Goal: Task Accomplishment & Management: Use online tool/utility

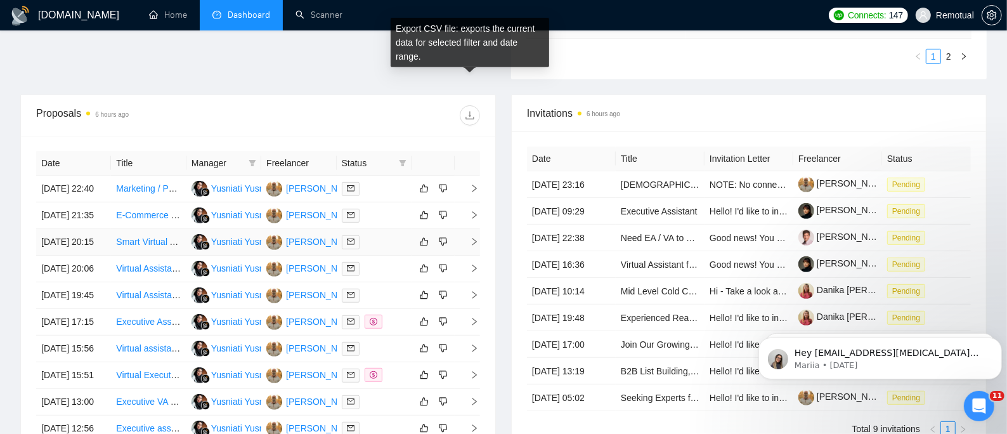
scroll to position [442, 0]
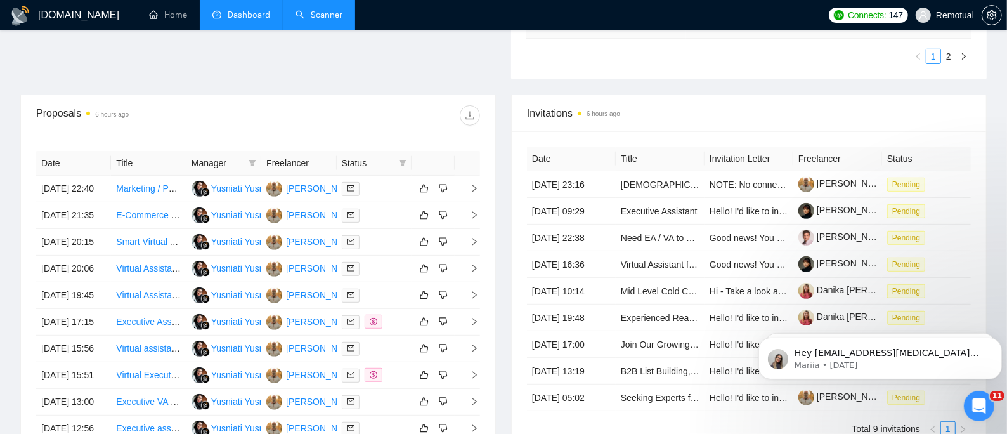
click at [328, 11] on link "Scanner" at bounding box center [319, 15] width 47 height 11
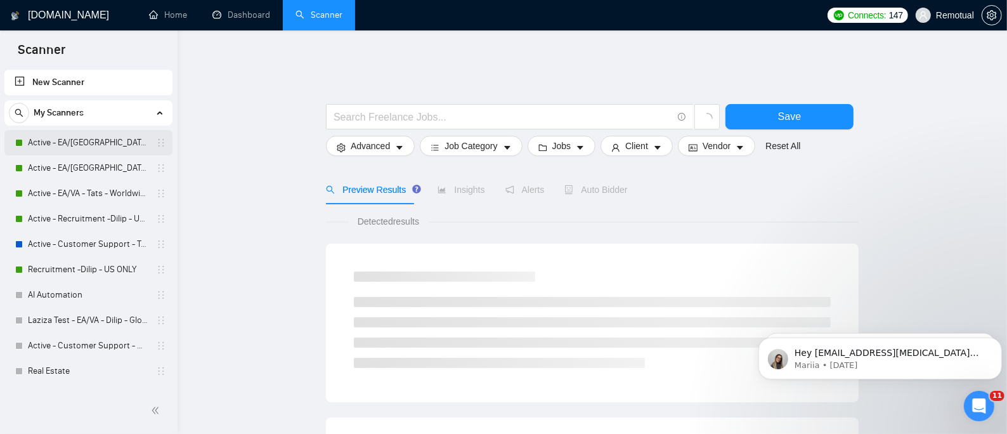
click at [88, 139] on link "Active - EA/[GEOGRAPHIC_DATA] - Dilip - U.S" at bounding box center [88, 142] width 120 height 25
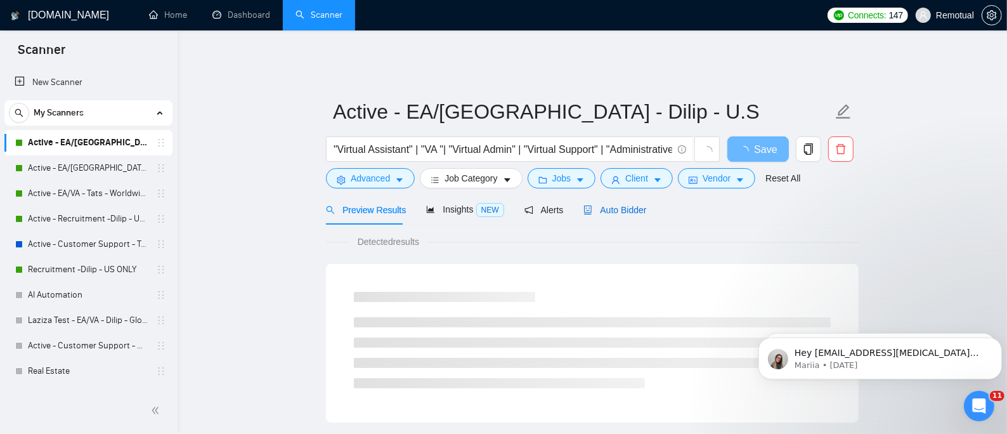
click at [613, 205] on span "Auto Bidder" at bounding box center [614, 210] width 63 height 10
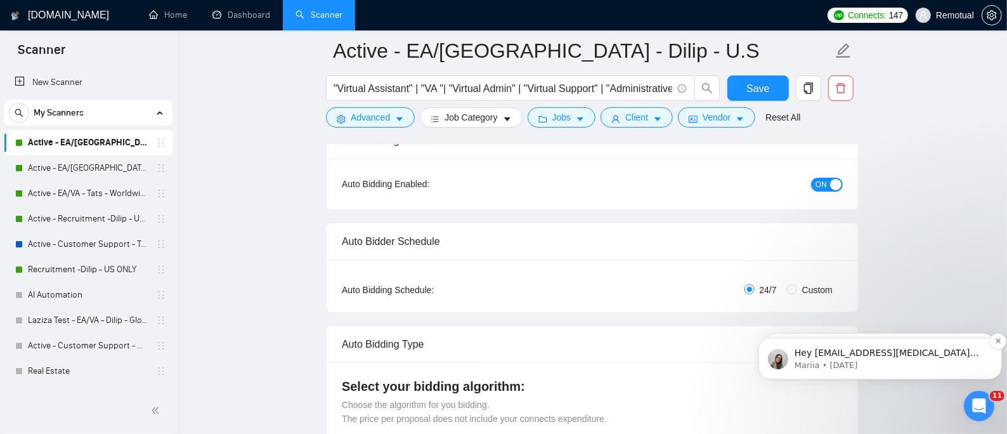
scroll to position [338, 0]
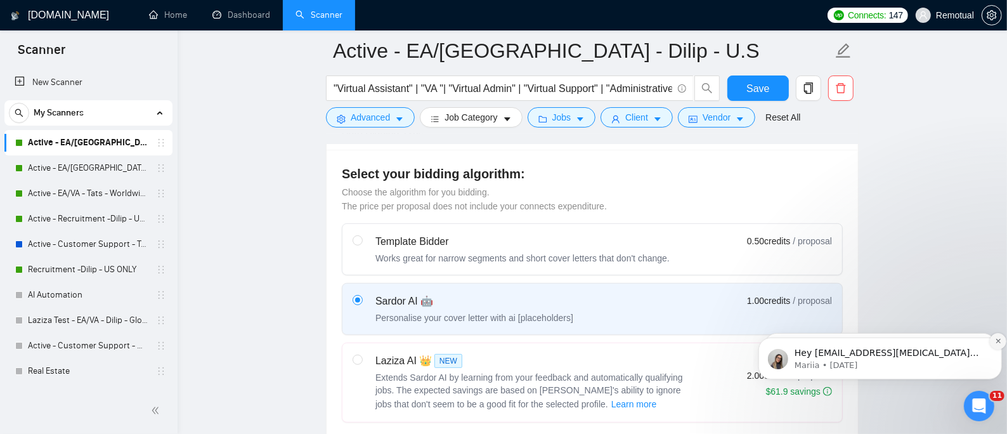
click at [997, 340] on icon "Dismiss notification" at bounding box center [997, 340] width 4 height 4
click at [995, 340] on icon "Dismiss notification" at bounding box center [997, 340] width 7 height 7
